Goal: Transaction & Acquisition: Subscribe to service/newsletter

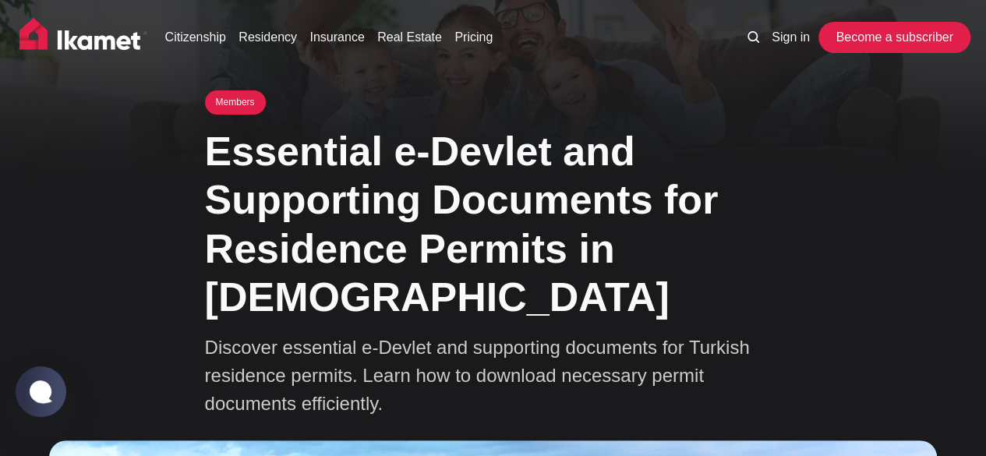
click at [927, 37] on link "Become a subscriber" at bounding box center [893, 37] width 143 height 31
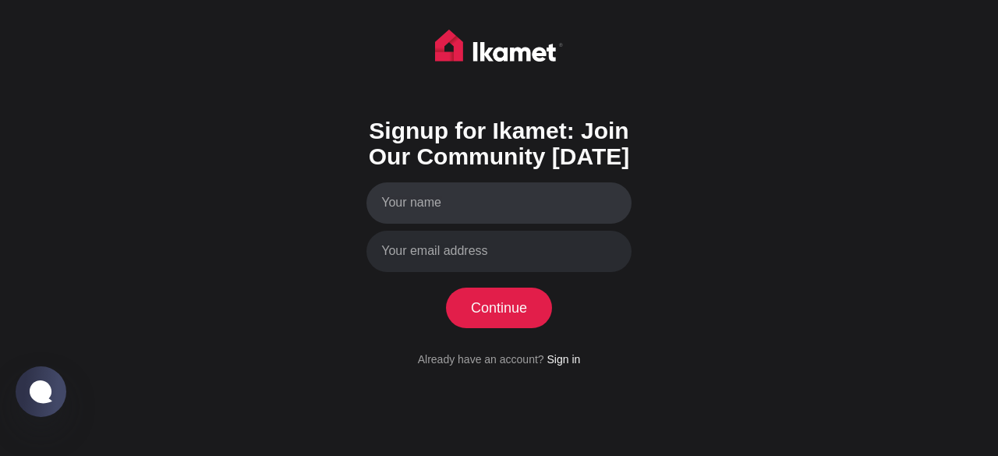
click at [509, 206] on input "Your name" at bounding box center [498, 202] width 265 height 41
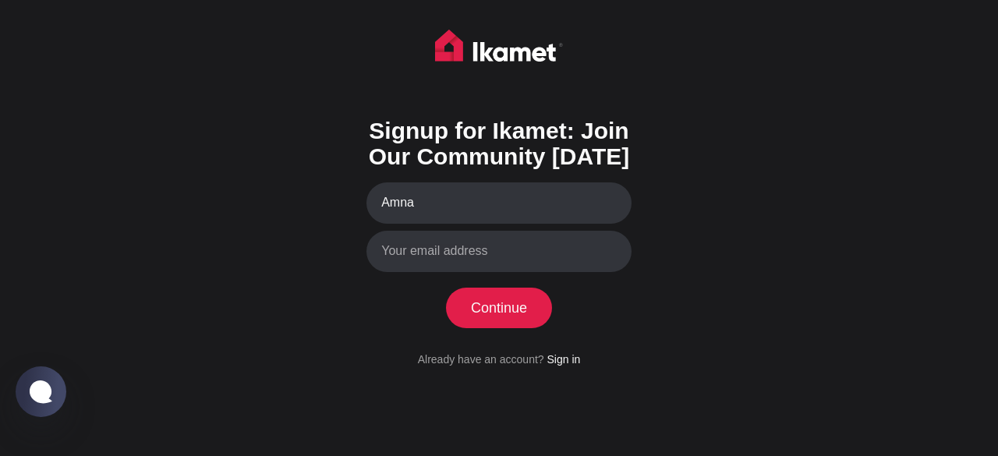
type input "Amna"
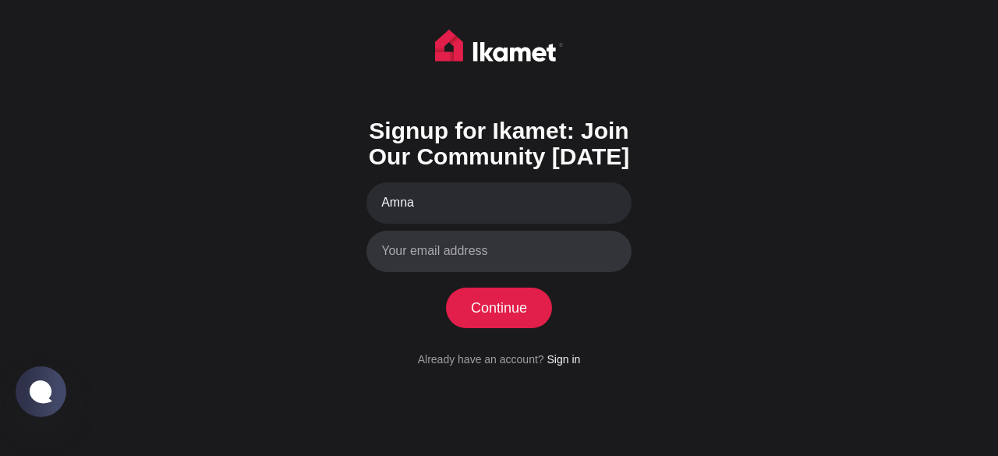
click at [510, 251] on input "Your email address" at bounding box center [498, 251] width 265 height 41
type input "amnaejaz09@gmail.com"
click at [675, 300] on div "Signup for Ikamet: Join Our Community Today Amna amnaejaz09@gmail.com Continue …" at bounding box center [499, 228] width 998 height 456
click at [513, 309] on button "Continue" at bounding box center [499, 308] width 107 height 41
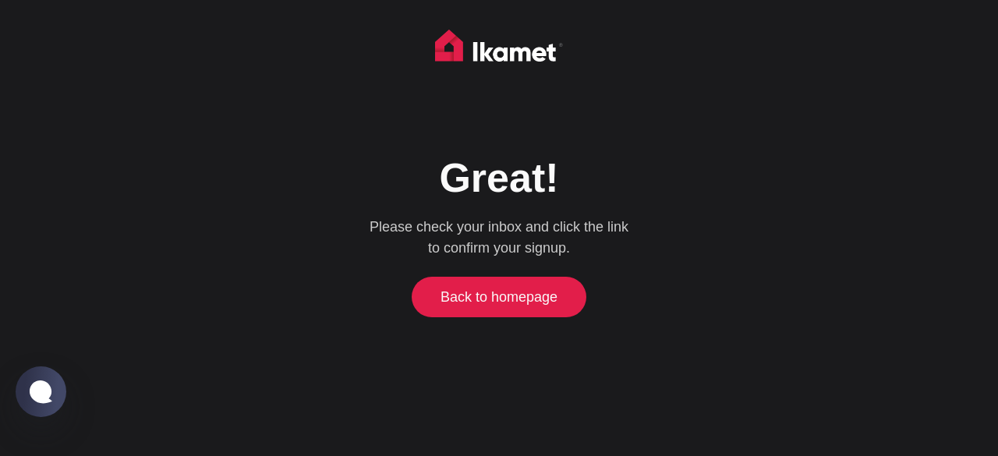
click at [550, 305] on link "Back to homepage" at bounding box center [500, 297] width 168 height 41
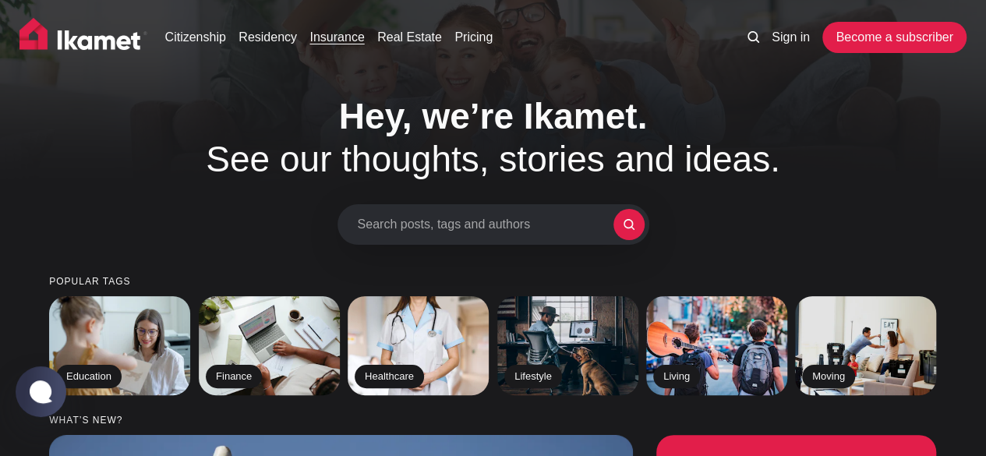
click at [335, 41] on link "Insurance" at bounding box center [336, 37] width 55 height 19
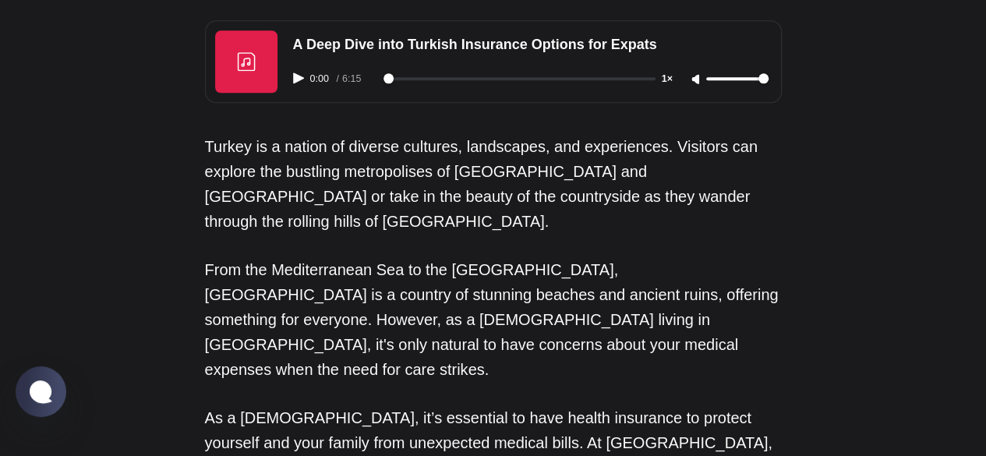
scroll to position [845, 0]
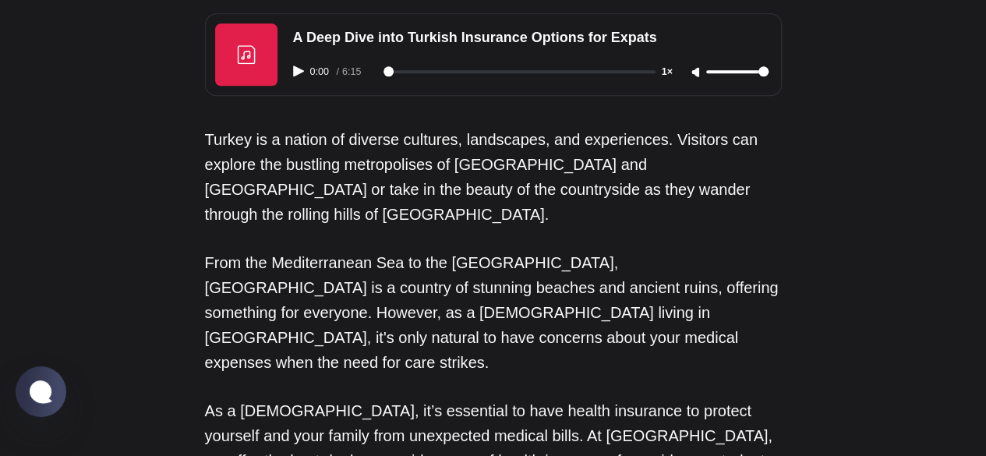
click at [296, 69] on icon "Play audio" at bounding box center [298, 70] width 11 height 11
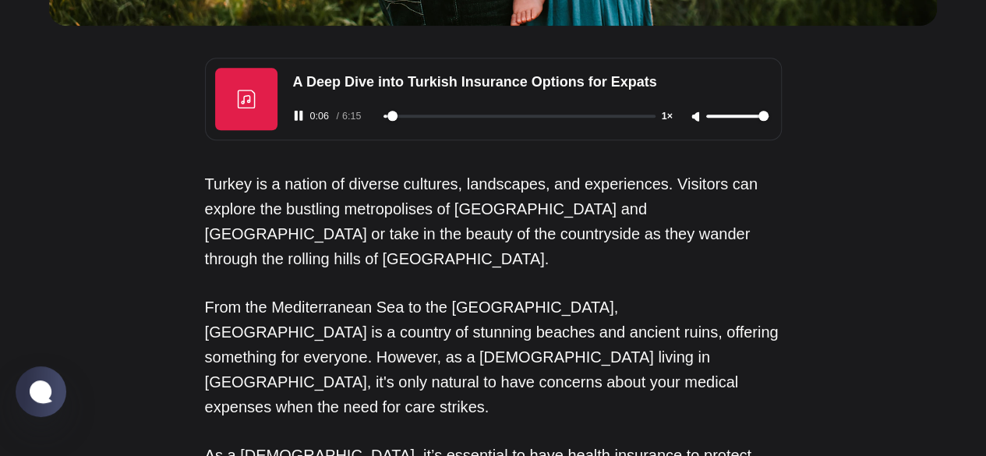
scroll to position [801, 0]
type input "12"
click at [301, 118] on icon "Pause audio" at bounding box center [298, 114] width 11 height 11
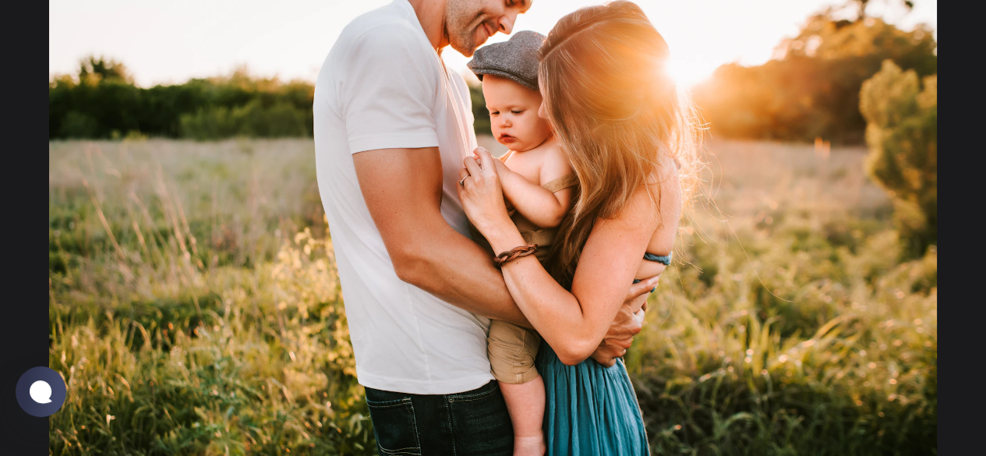
scroll to position [0, 0]
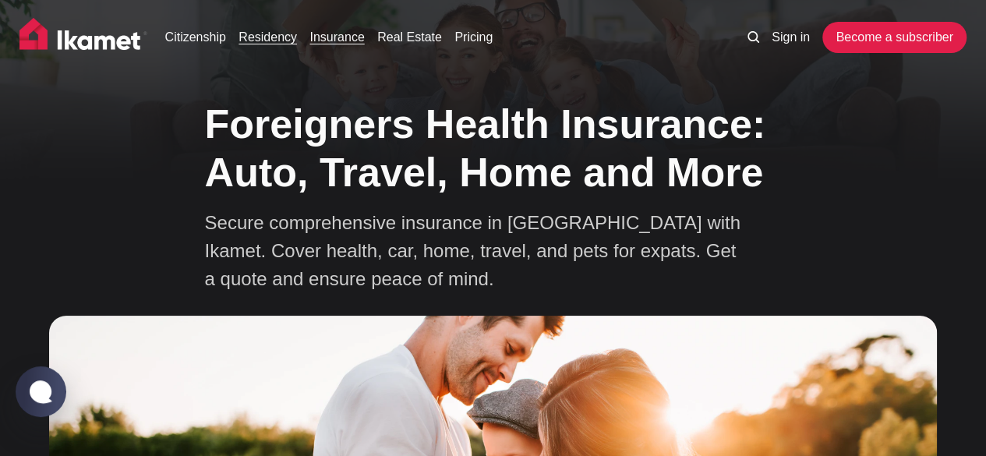
click at [274, 37] on link "Residency" at bounding box center [268, 37] width 58 height 19
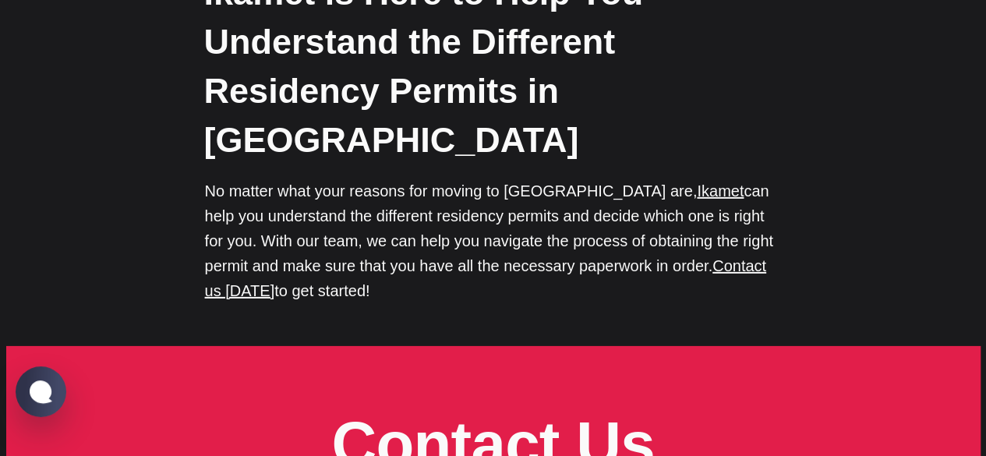
scroll to position [5267, 0]
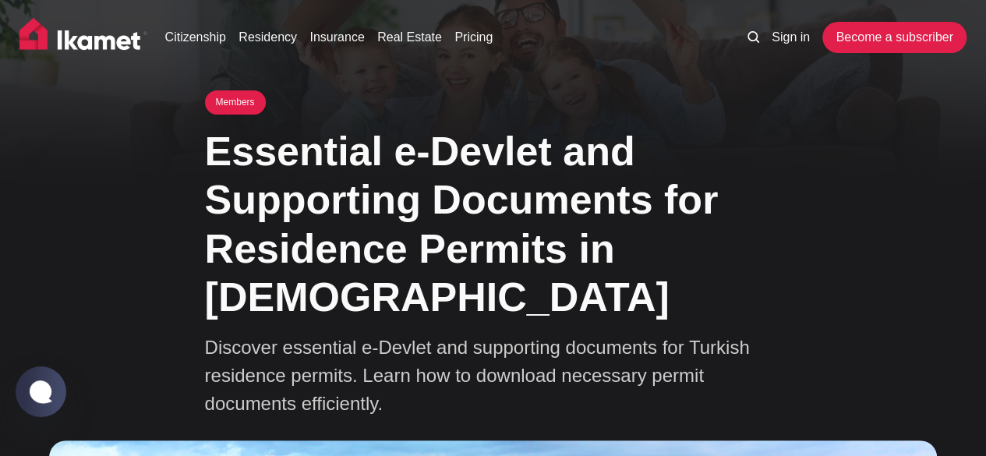
scroll to position [9, 0]
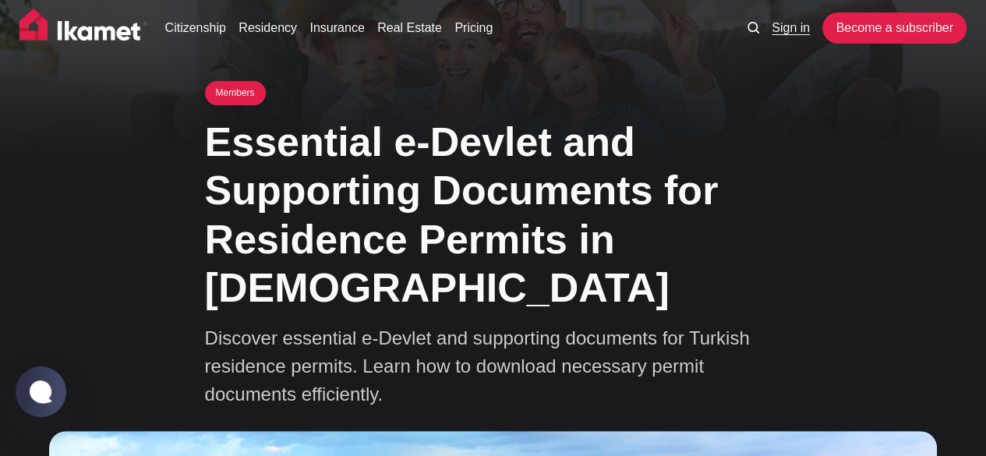
click at [791, 21] on link "Sign in" at bounding box center [791, 28] width 38 height 19
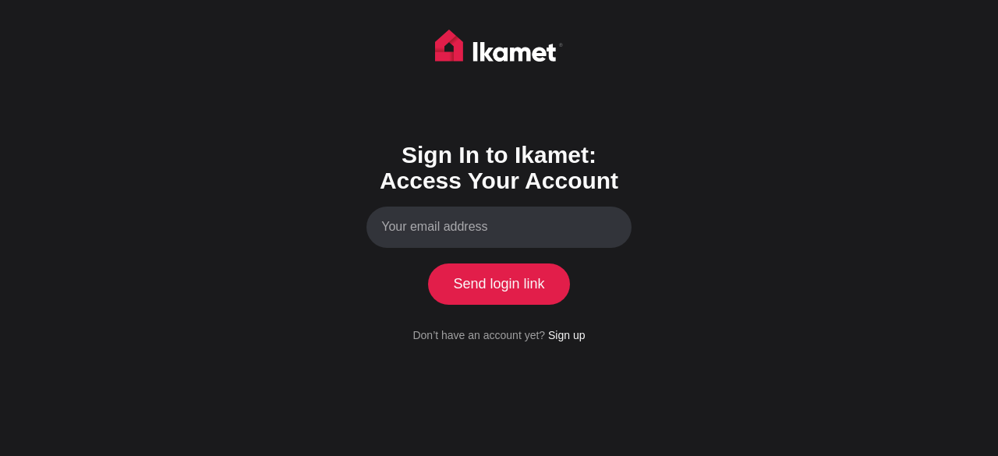
click at [509, 227] on input "Your email address" at bounding box center [498, 227] width 265 height 41
type input "[EMAIL_ADDRESS][DOMAIN_NAME]"
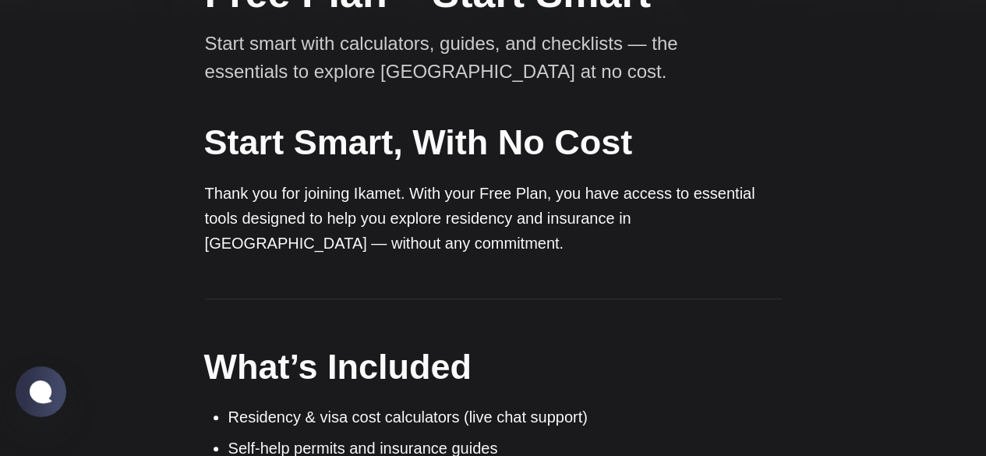
scroll to position [160, 0]
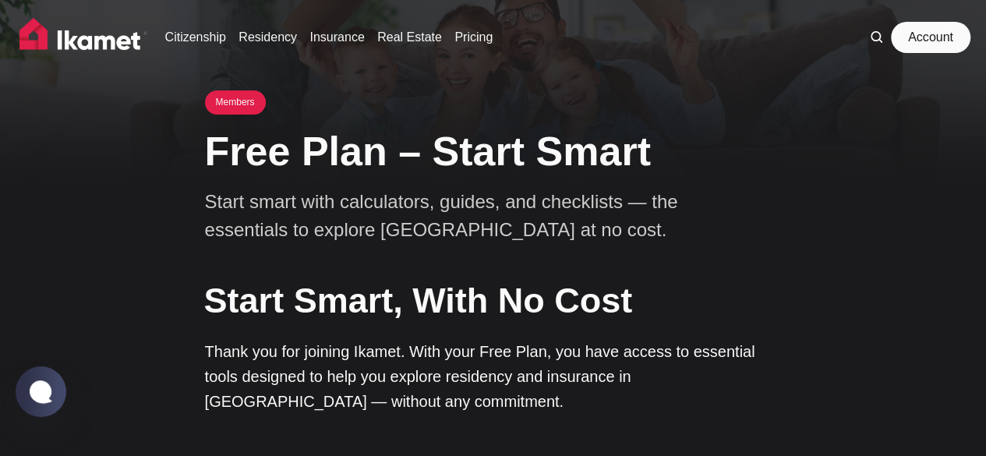
click at [928, 38] on link "Account" at bounding box center [931, 37] width 72 height 31
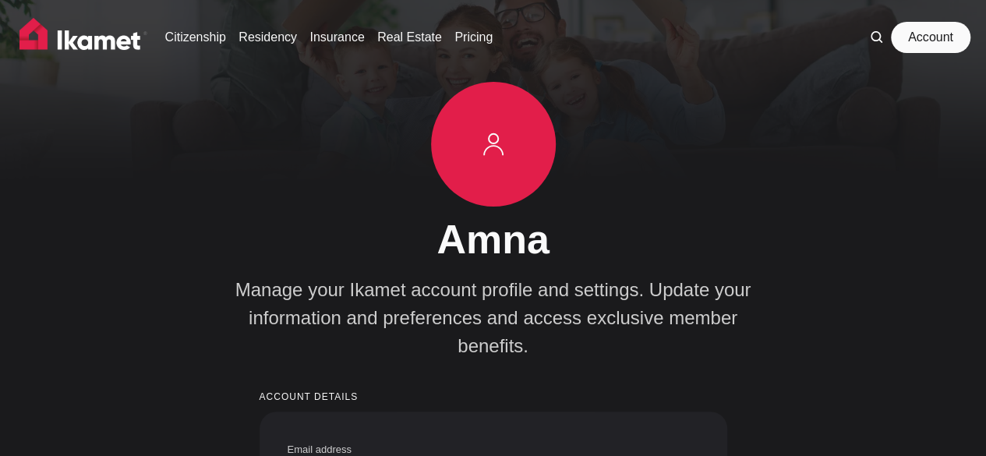
click at [943, 41] on link "Account" at bounding box center [931, 37] width 72 height 31
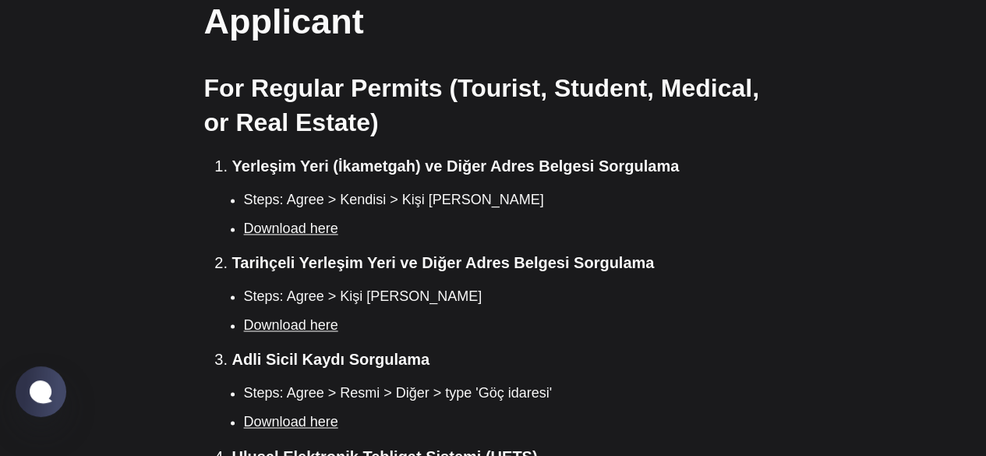
scroll to position [1039, 0]
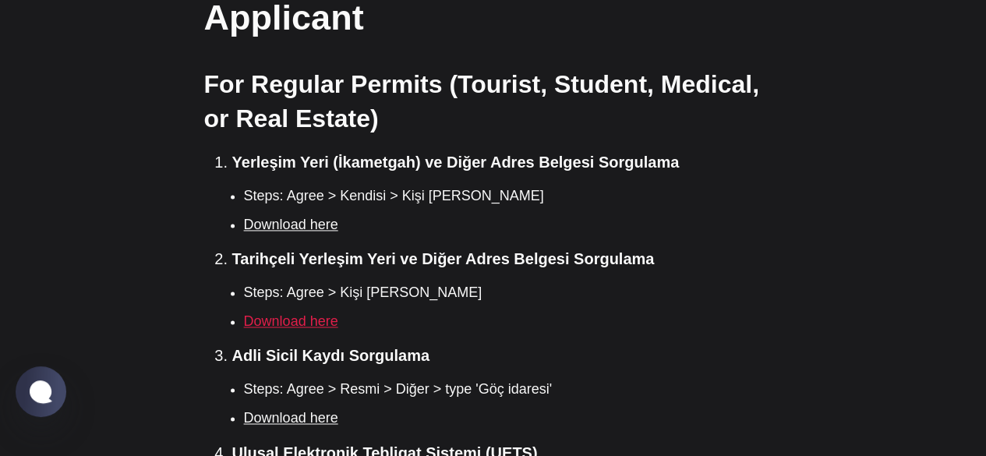
click at [317, 313] on link "Download here" at bounding box center [291, 321] width 94 height 16
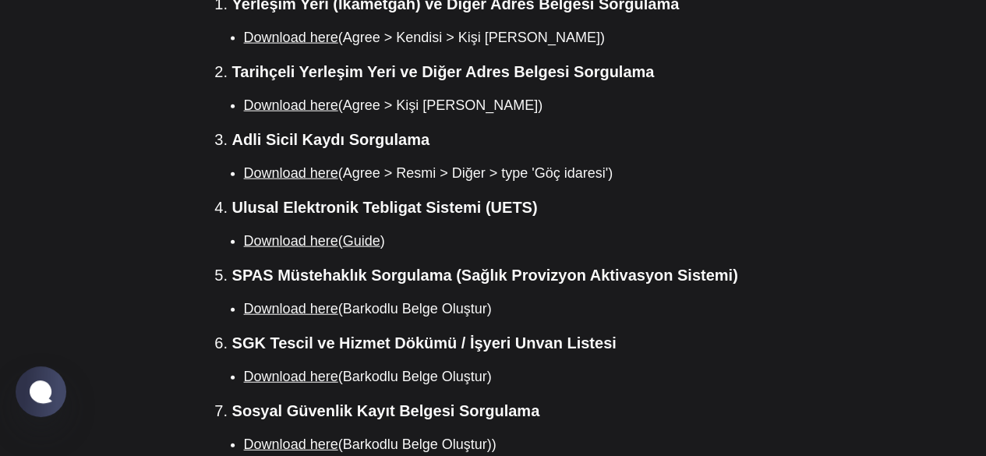
scroll to position [1785, 0]
click at [306, 300] on link "Download here" at bounding box center [291, 308] width 94 height 16
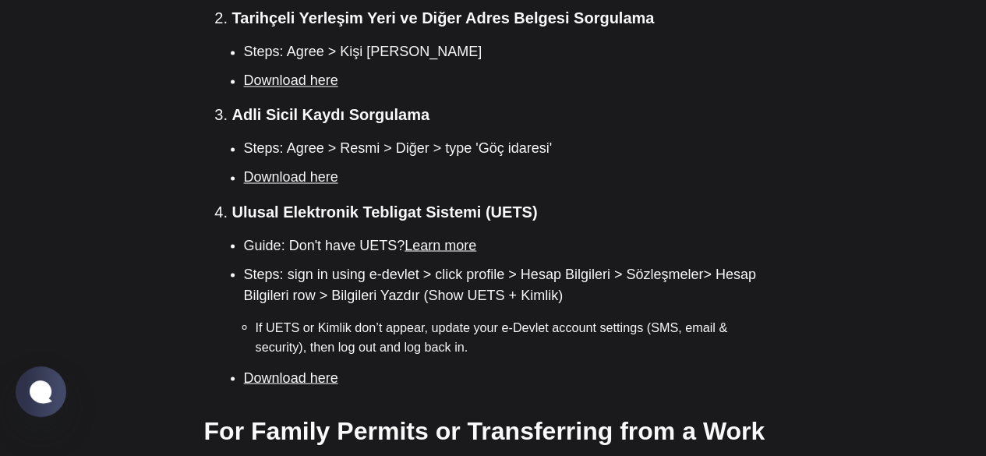
scroll to position [1282, 0]
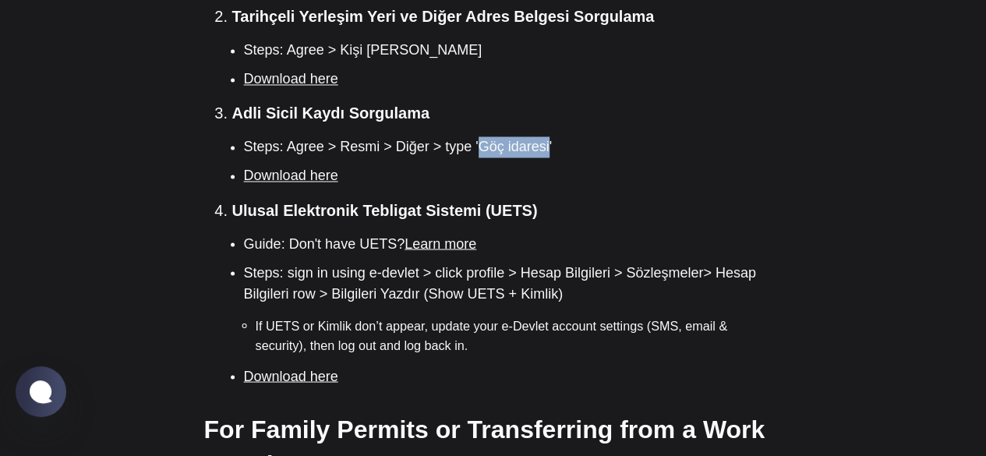
drag, startPoint x: 546, startPoint y: 99, endPoint x: 479, endPoint y: 101, distance: 66.3
click at [479, 136] on li "Steps: Agree > Resmi > Diğer > type 'Göç idaresi'" at bounding box center [513, 146] width 538 height 21
copy li "Göç idaresi"
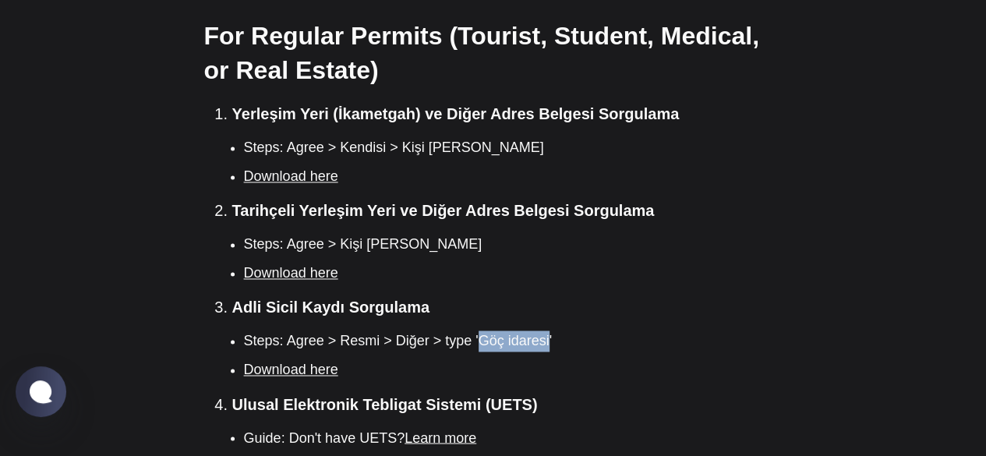
scroll to position [1043, 0]
